Goal: Navigation & Orientation: Find specific page/section

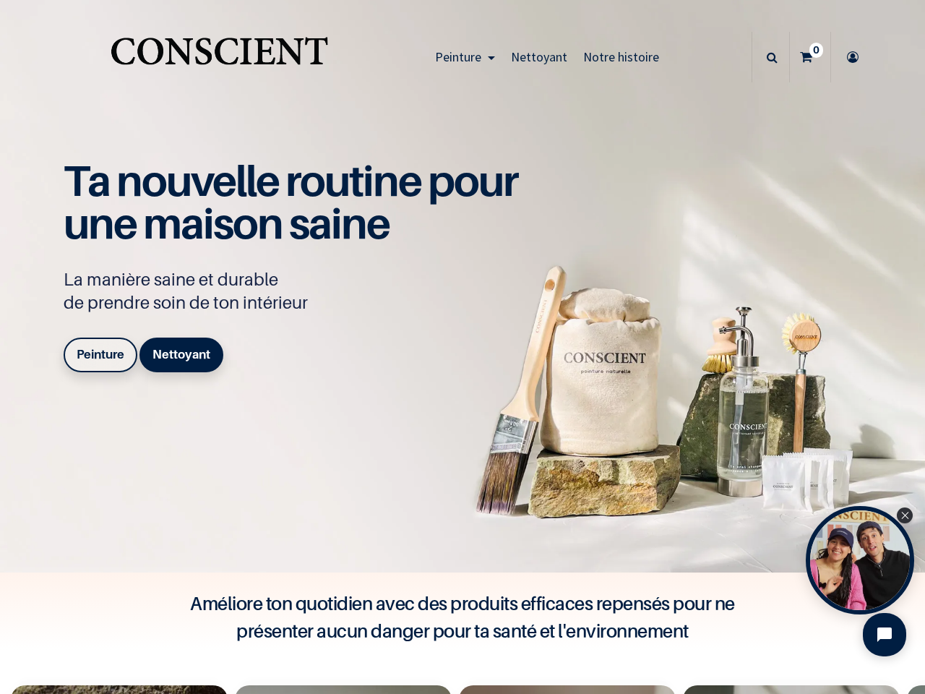
click at [462, 347] on div "Ta nouvelle routine pour une maison saine La manière saine et durable de prendr…" at bounding box center [299, 269] width 470 height 218
click at [461, 57] on span "Peinture" at bounding box center [458, 56] width 46 height 17
click at [767, 57] on icon at bounding box center [772, 57] width 11 height 51
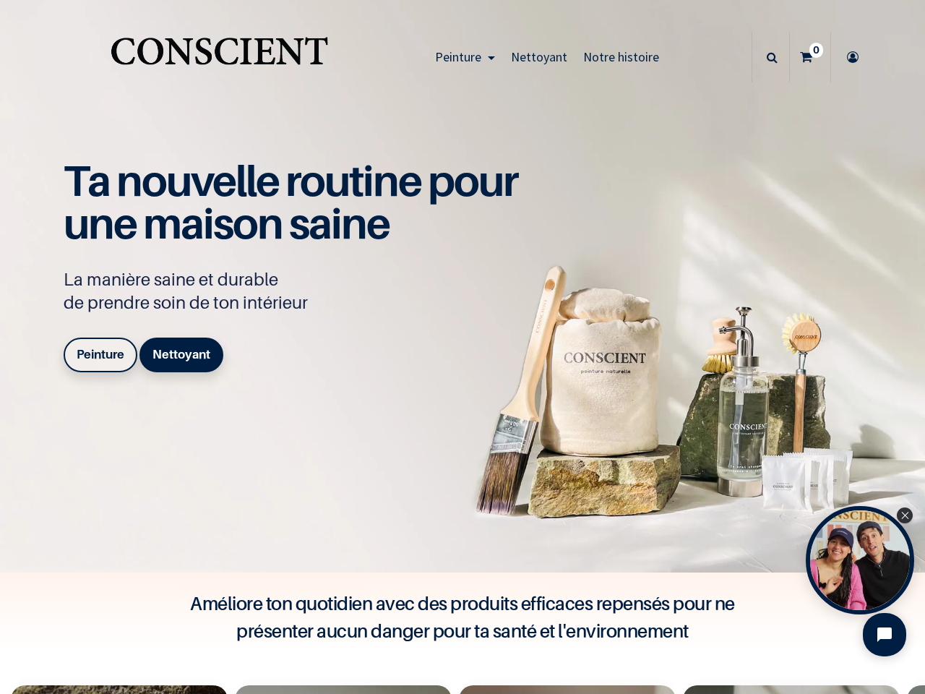
click at [860, 560] on div "Open Tolstoy widget" at bounding box center [860, 560] width 108 height 108
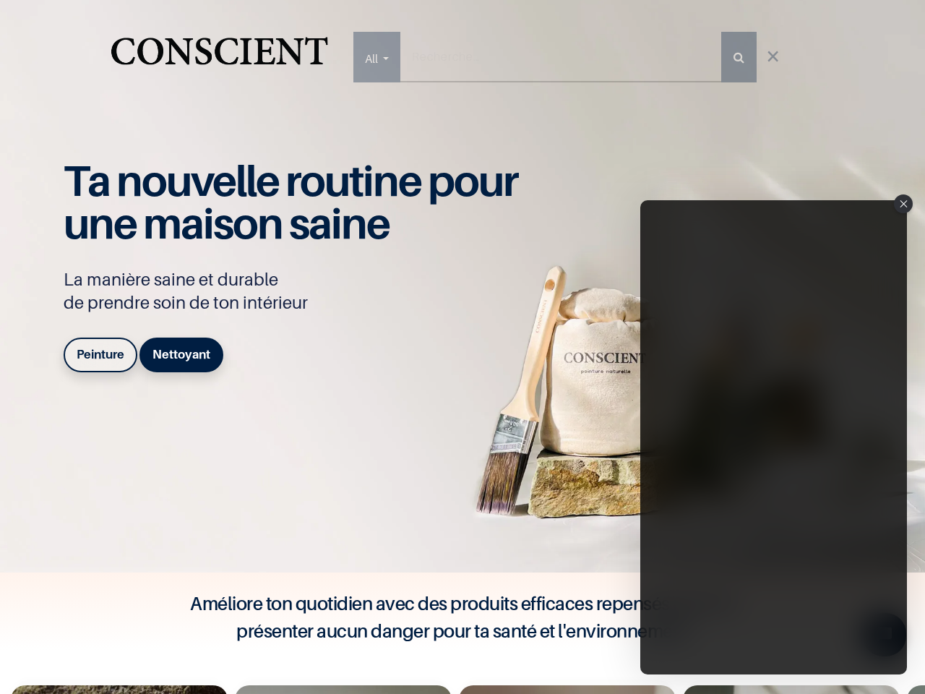
click at [860, 560] on iframe "Tolstoy Player : Tolstoy #3" at bounding box center [773, 437] width 267 height 474
